Goal: Answer question/provide support: Share knowledge or assist other users

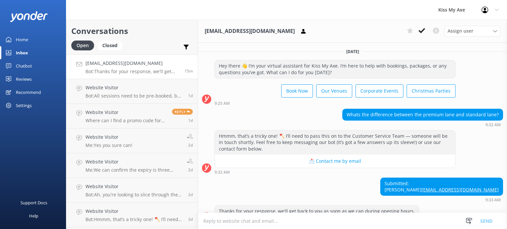
scroll to position [19, 0]
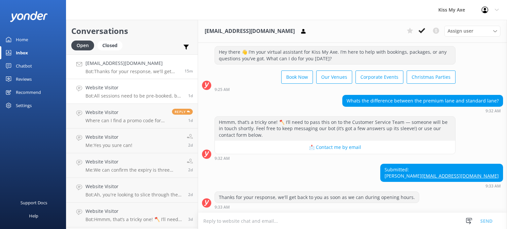
click at [131, 92] on div "Website Visitor Bot: All sessions need to be pre-booked, but if you happen to w…" at bounding box center [135, 91] width 98 height 15
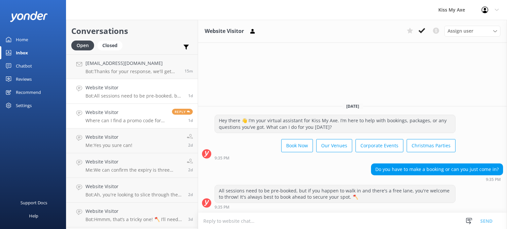
click at [123, 116] on div "Website Visitor Where can I find a promo code for axe booking?" at bounding box center [127, 116] width 82 height 15
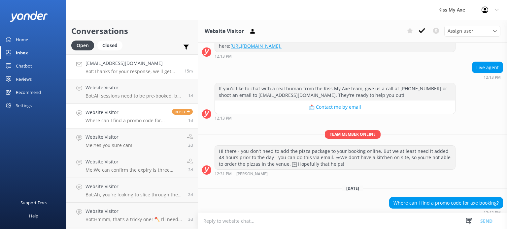
scroll to position [107, 0]
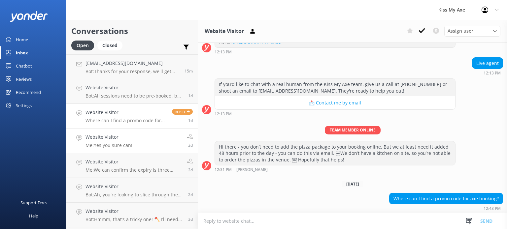
click at [120, 149] on link "Website Visitor Me: Yes you sure can! 2d" at bounding box center [131, 141] width 131 height 25
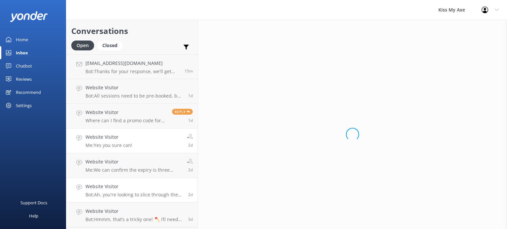
click at [128, 189] on h4 "Website Visitor" at bounding box center [135, 186] width 98 height 7
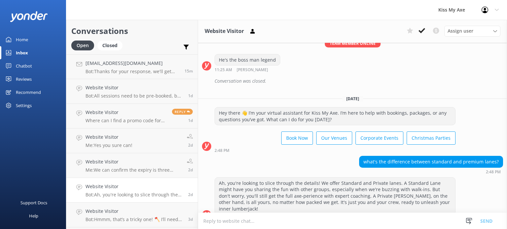
scroll to position [149, 0]
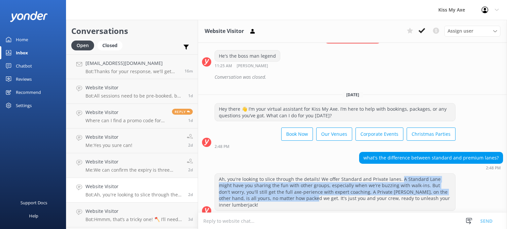
drag, startPoint x: 399, startPoint y: 177, endPoint x: 277, endPoint y: 200, distance: 123.4
click at [277, 200] on div "Ah, you're looking to slice through the details! We offer Standard and Private …" at bounding box center [335, 192] width 240 height 37
copy div "A Standard Lane might have you sharing the fun with other groups, especially wh…"
click at [107, 70] on p "Bot: Thanks for your response, we'll get back to you as soon as we can during o…" at bounding box center [133, 72] width 94 height 6
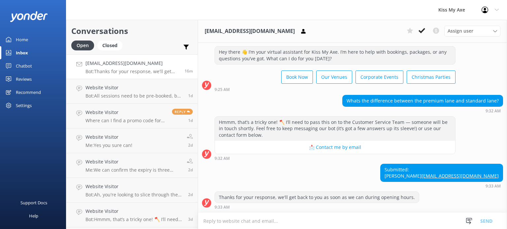
scroll to position [19, 0]
click at [280, 223] on textarea at bounding box center [352, 221] width 309 height 16
paste textarea "A Standard Lane might have you sharing the fun with other groups, especially wh…"
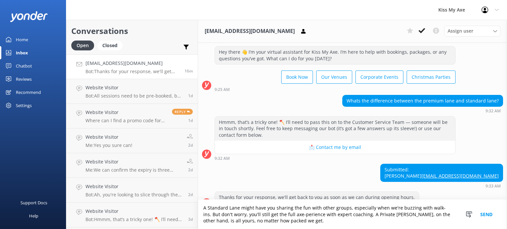
scroll to position [33, 0]
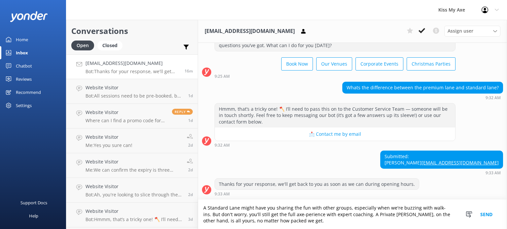
type textarea "A Standard Lane might have you sharing the fun with other groups, especially wh…"
click at [486, 213] on button "Send" at bounding box center [486, 214] width 25 height 29
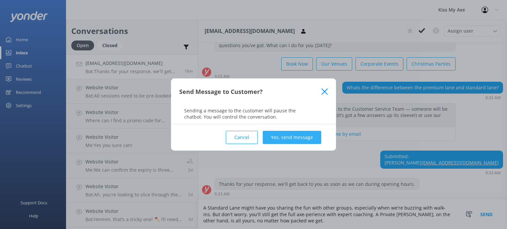
click at [288, 137] on button "Yes, send message" at bounding box center [292, 137] width 58 height 13
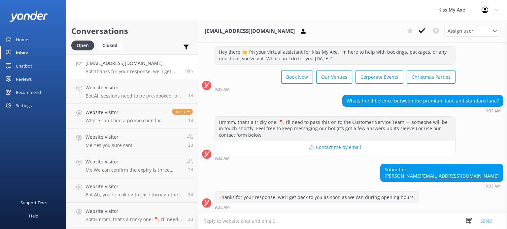
scroll to position [75, 0]
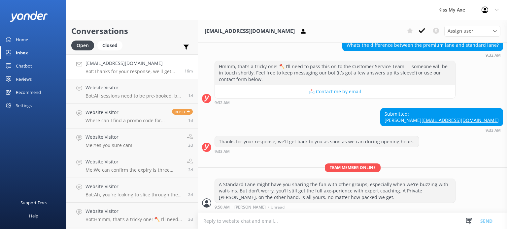
click at [22, 66] on div "Chatbot" at bounding box center [24, 65] width 16 height 13
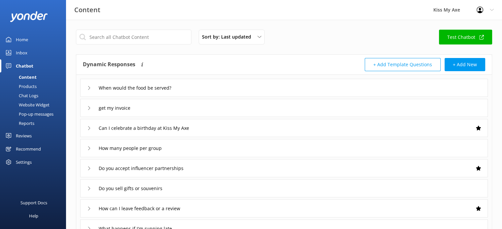
click at [25, 52] on div "Inbox" at bounding box center [22, 52] width 12 height 13
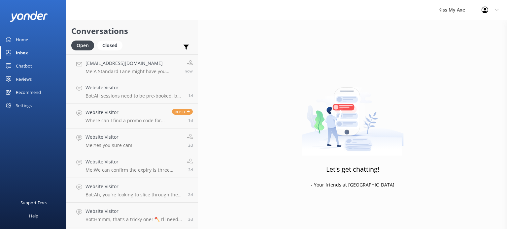
click at [28, 65] on div "Chatbot" at bounding box center [24, 65] width 16 height 13
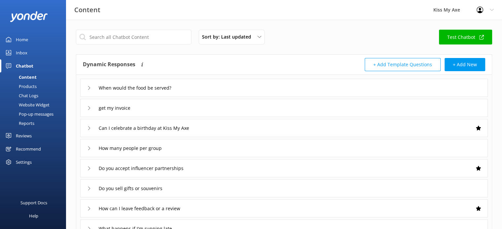
click at [27, 96] on div "Chat Logs" at bounding box center [21, 95] width 34 height 9
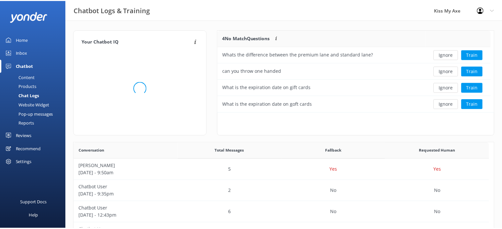
scroll to position [226, 415]
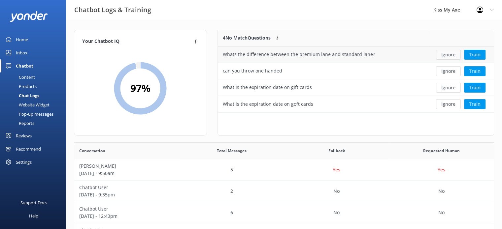
click at [455, 52] on button "Ignore" at bounding box center [448, 55] width 25 height 10
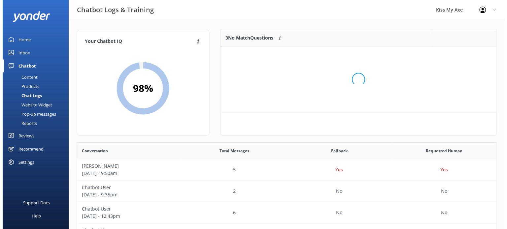
scroll to position [5, 5]
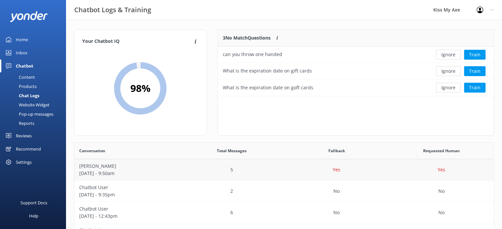
click at [271, 169] on div "5" at bounding box center [231, 169] width 105 height 21
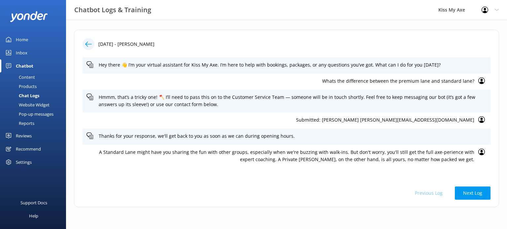
click at [481, 81] on use at bounding box center [481, 81] width 7 height 7
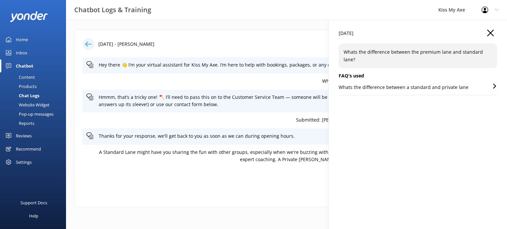
click at [437, 84] on p "Whats the difference between a standard and private lane" at bounding box center [404, 87] width 130 height 7
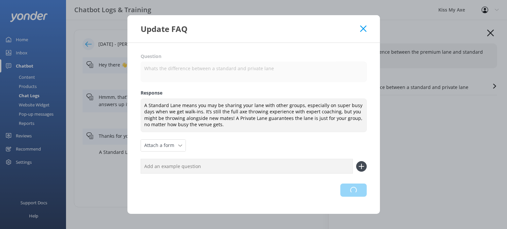
click at [349, 188] on div "Loading.." at bounding box center [254, 190] width 226 height 13
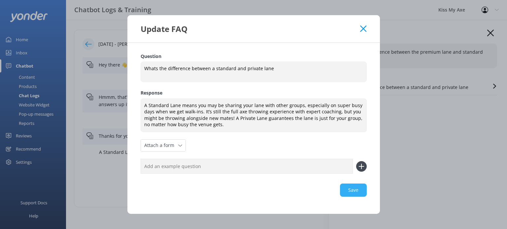
click at [353, 192] on div "Save" at bounding box center [254, 190] width 226 height 13
click at [361, 29] on icon at bounding box center [363, 28] width 6 height 7
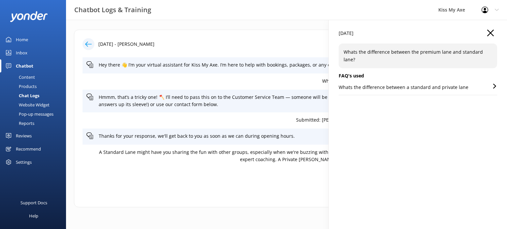
click at [89, 44] on use at bounding box center [88, 44] width 7 height 5
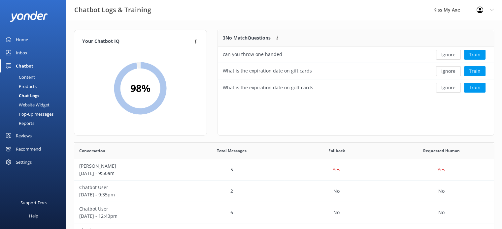
scroll to position [5, 5]
click at [479, 72] on button "Train" at bounding box center [474, 71] width 21 height 10
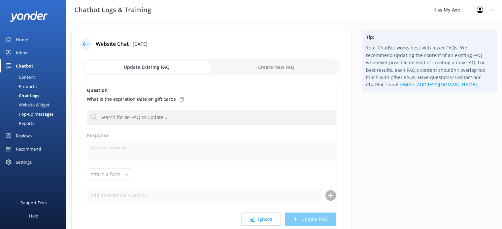
click at [27, 40] on div "Home" at bounding box center [22, 39] width 12 height 13
